Goal: Check status

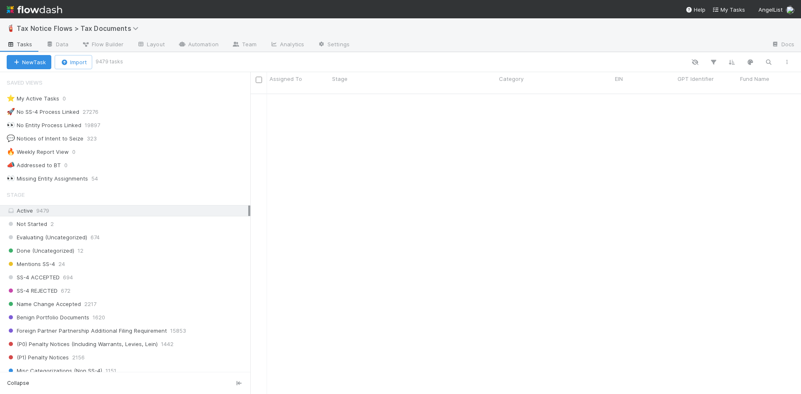
scroll to position [301, 544]
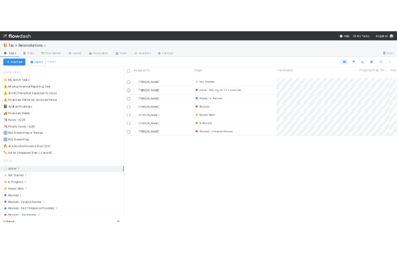
scroll to position [301, 544]
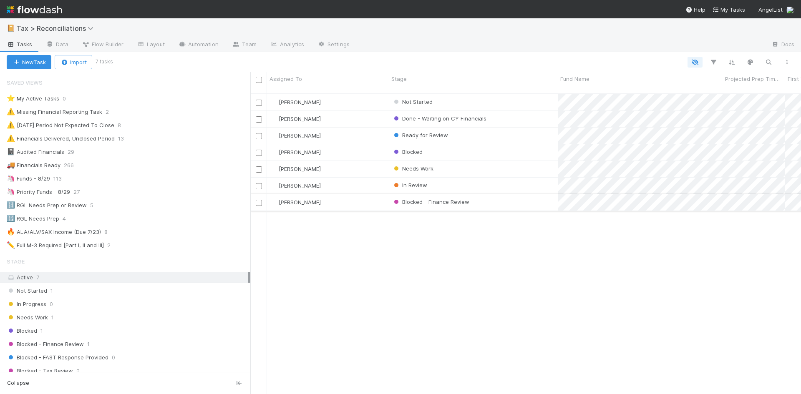
click at [508, 194] on div "Blocked - Finance Review" at bounding box center [473, 202] width 169 height 16
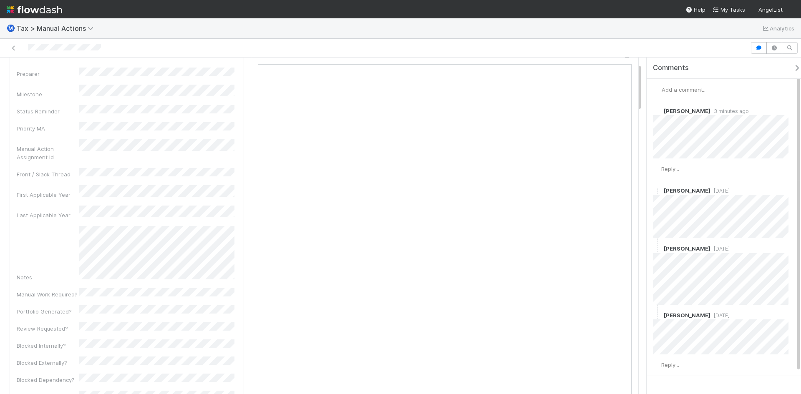
scroll to position [42, 0]
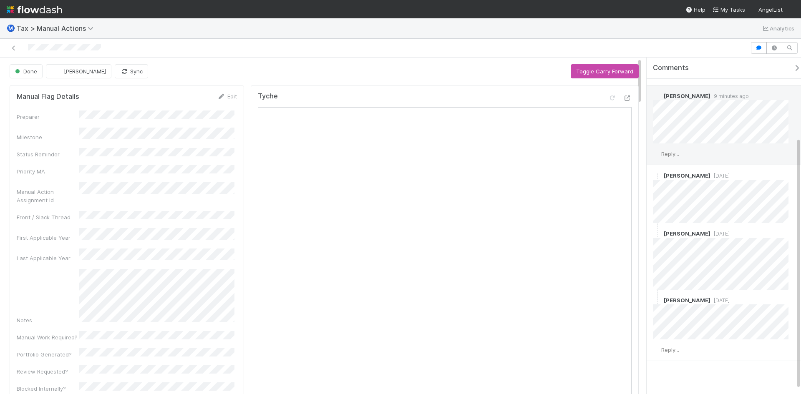
scroll to position [112, 0]
